Goal: Task Accomplishment & Management: Complete application form

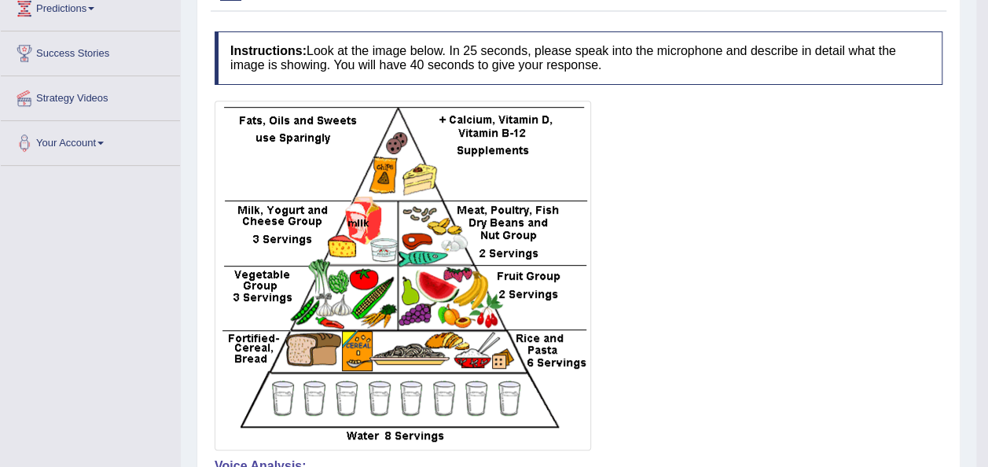
scroll to position [270, 0]
